Goal: Task Accomplishment & Management: Manage account settings

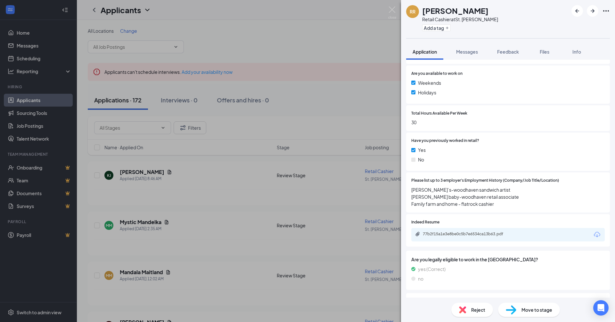
scroll to position [256, 0]
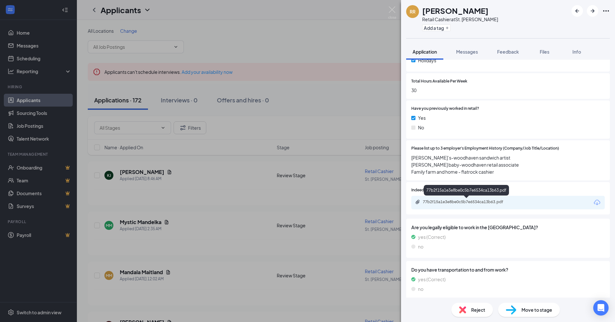
click at [473, 203] on div "77b2f15a1e3e8be0c5b7e6534ca13b63.pdf" at bounding box center [468, 201] width 90 height 5
click at [478, 304] on div "Reject" at bounding box center [473, 309] width 42 height 14
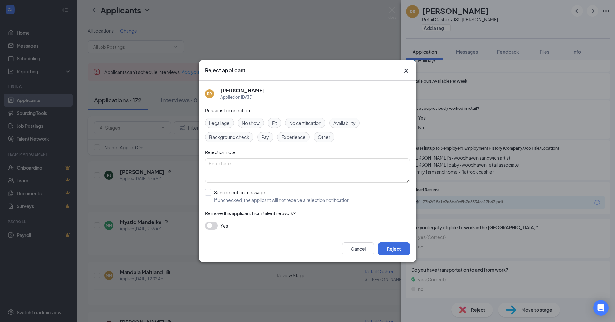
click at [205, 193] on div "RR Rebecca Roberts Applied on Aug 26 Reasons for rejection Legal age No show Fi…" at bounding box center [308, 157] width 218 height 155
click at [243, 192] on input "Send rejection message If unchecked, the applicant will not receive a rejection…" at bounding box center [278, 196] width 146 height 14
checkbox input "true"
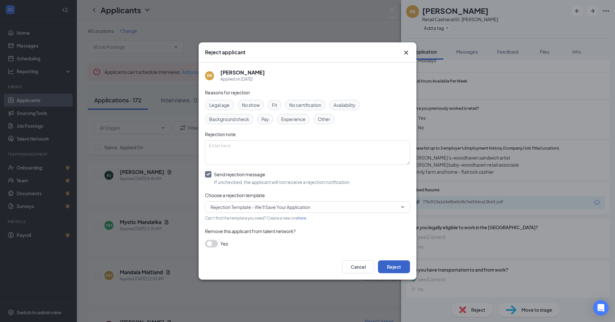
click at [385, 264] on button "Reject" at bounding box center [394, 266] width 32 height 13
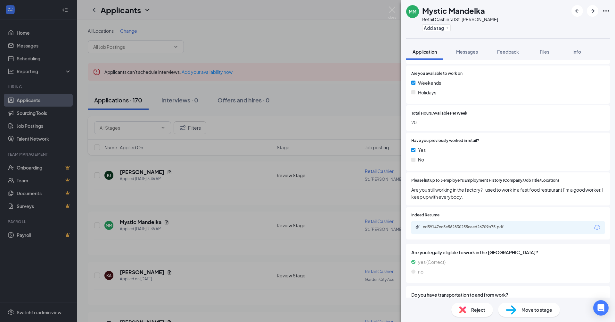
scroll to position [256, 0]
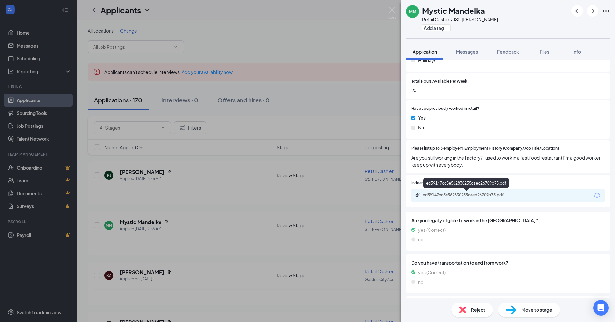
click at [439, 196] on div "ed59147cc5e562830255caed26709b75.pdf" at bounding box center [468, 194] width 90 height 5
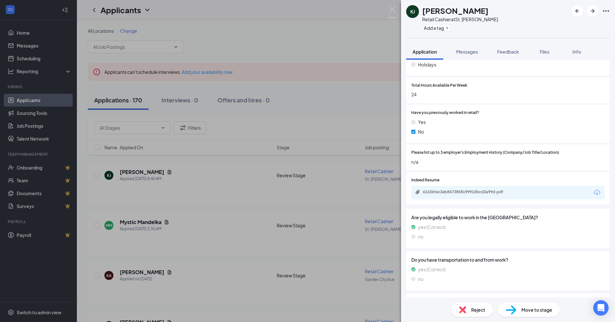
scroll to position [188, 0]
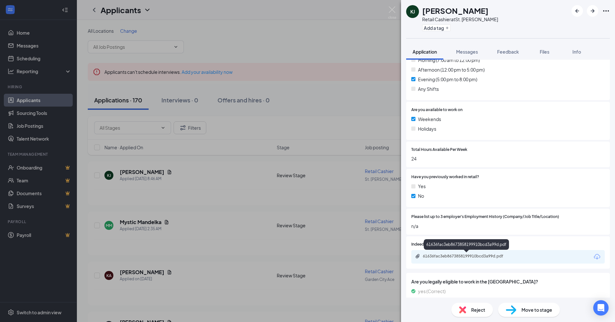
click at [463, 254] on div "61636fac3eb8673858199910bcd3a99d.pdf" at bounding box center [468, 255] width 90 height 5
